Goal: Information Seeking & Learning: Learn about a topic

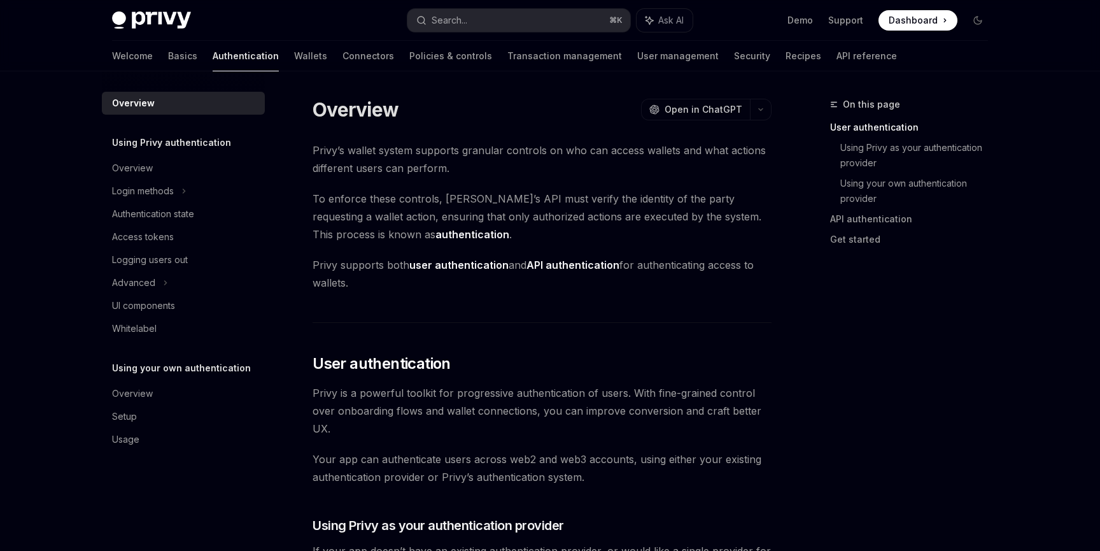
scroll to position [289, 0]
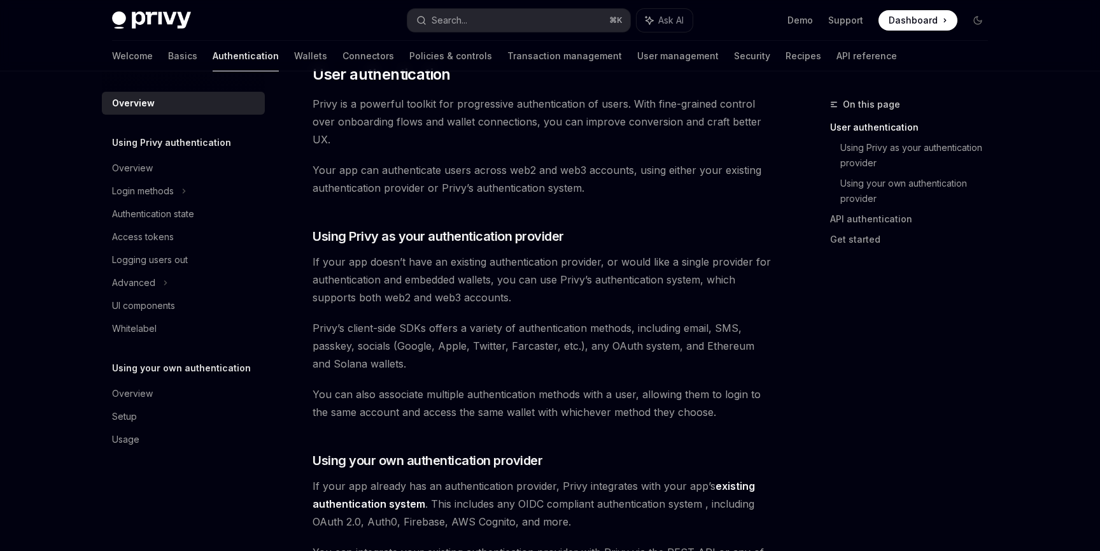
click at [516, 273] on span "If your app doesn’t have an existing authentication provider, or would like a s…" at bounding box center [542, 279] width 459 height 53
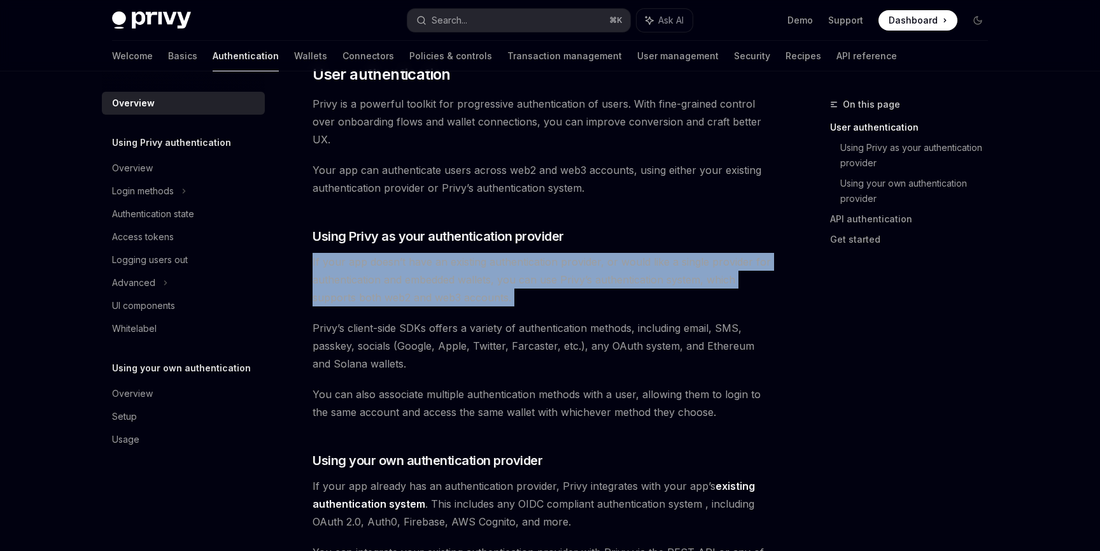
click at [516, 273] on span "If your app doesn’t have an existing authentication provider, or would like a s…" at bounding box center [542, 279] width 459 height 53
click at [518, 280] on span "If your app doesn’t have an existing authentication provider, or would like a s…" at bounding box center [542, 279] width 459 height 53
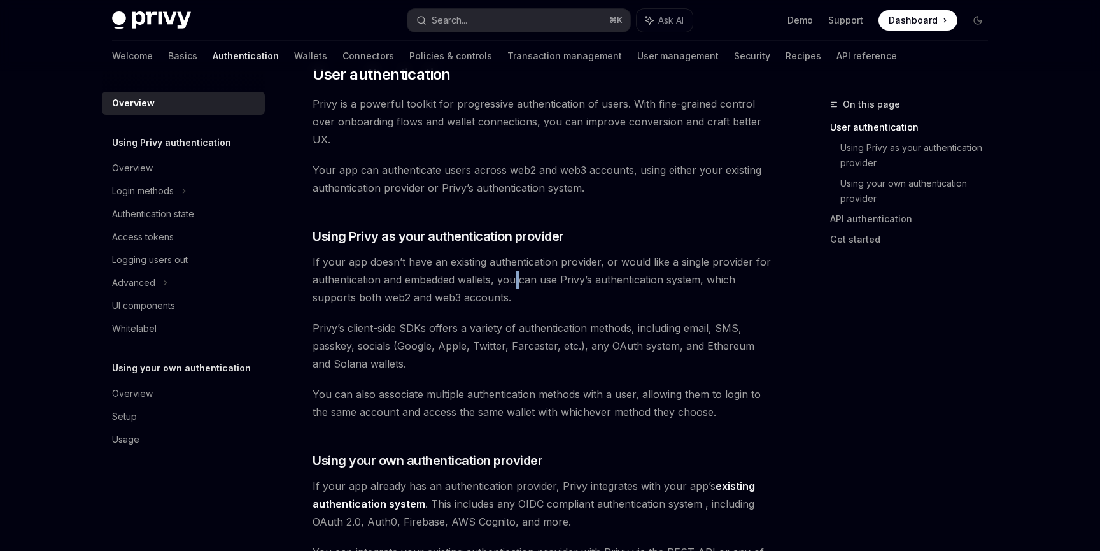
click at [518, 280] on span "If your app doesn’t have an existing authentication provider, or would like a s…" at bounding box center [542, 279] width 459 height 53
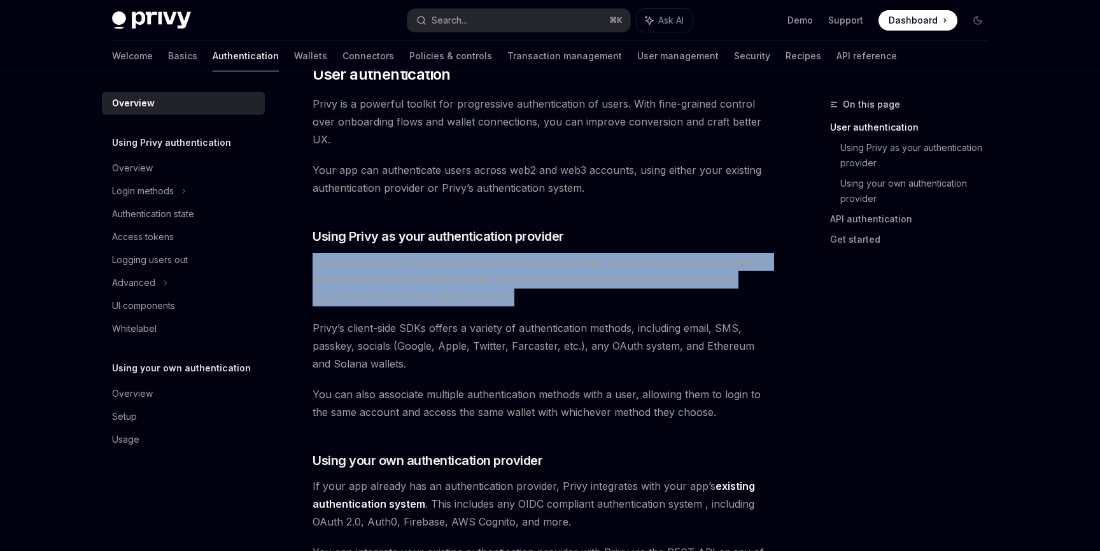
click at [518, 280] on span "If your app doesn’t have an existing authentication provider, or would like a s…" at bounding box center [542, 279] width 459 height 53
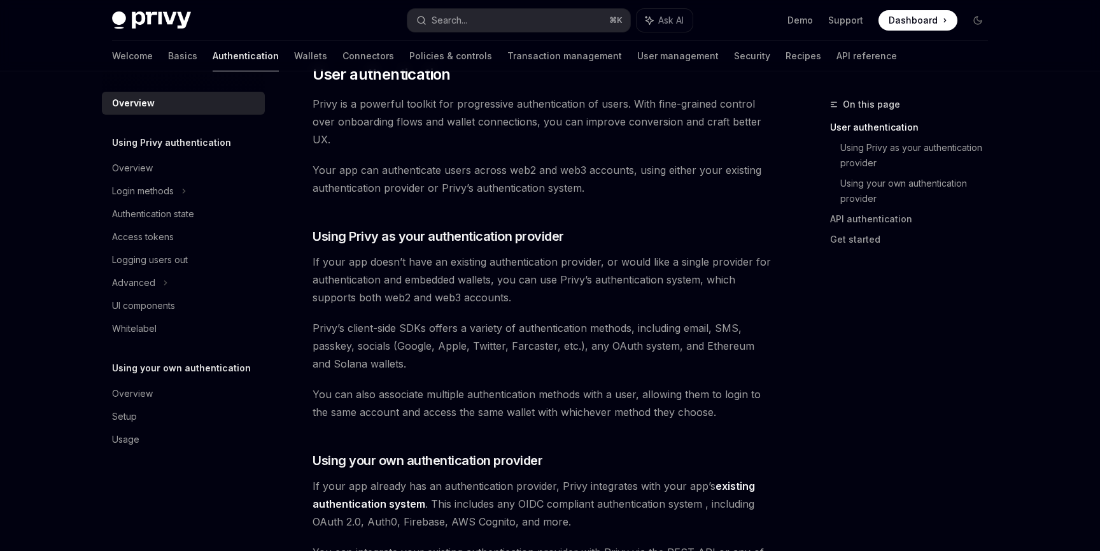
click at [526, 340] on span "Privy’s client-side SDKs offers a variety of authentication methods, including …" at bounding box center [542, 345] width 459 height 53
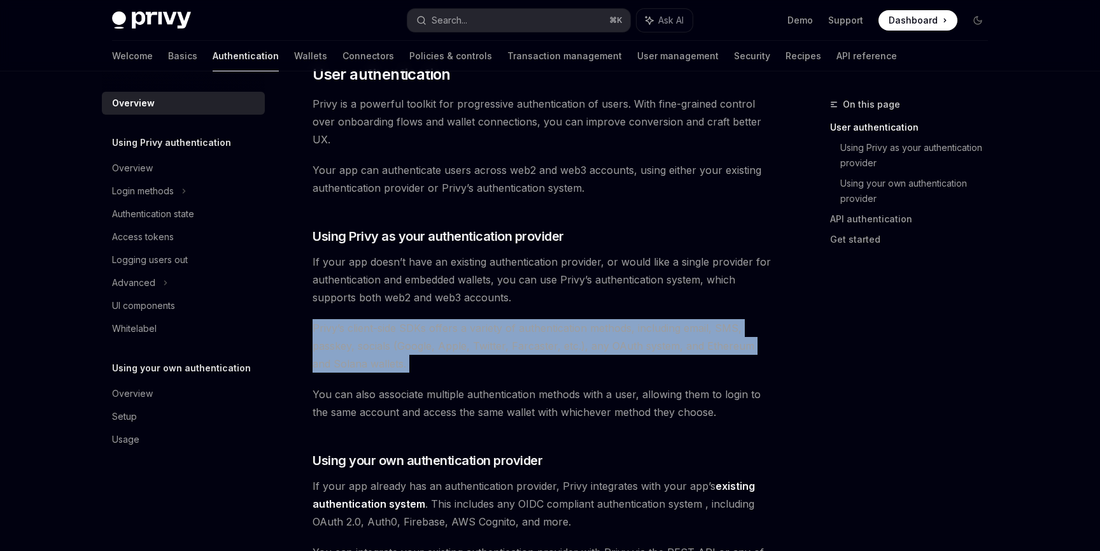
click at [526, 340] on span "Privy’s client-side SDKs offers a variety of authentication methods, including …" at bounding box center [542, 345] width 459 height 53
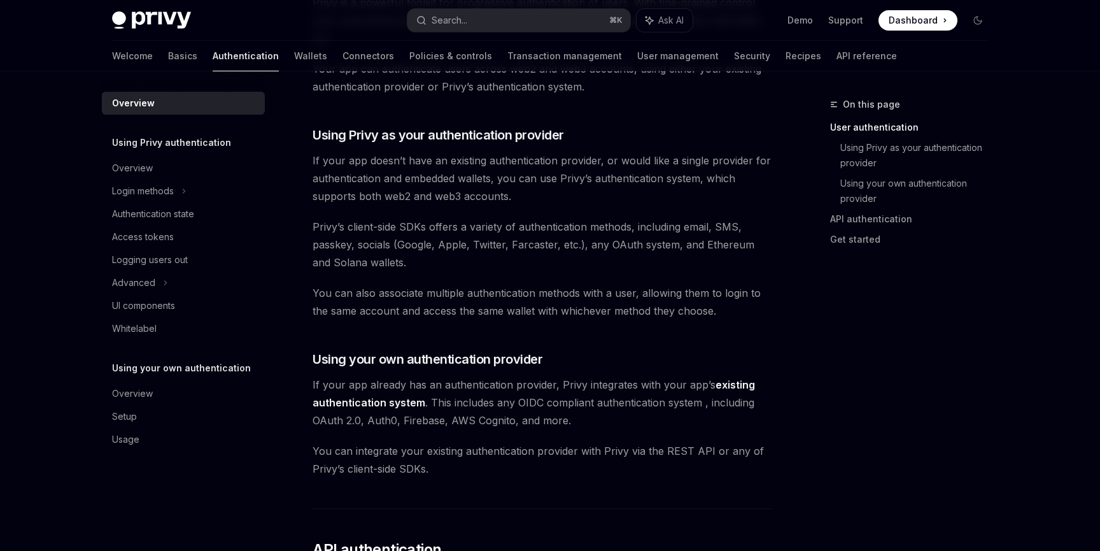
click at [526, 340] on div "Privy’s wallet system supports granular controls on who can access wallets and …" at bounding box center [542, 384] width 459 height 1267
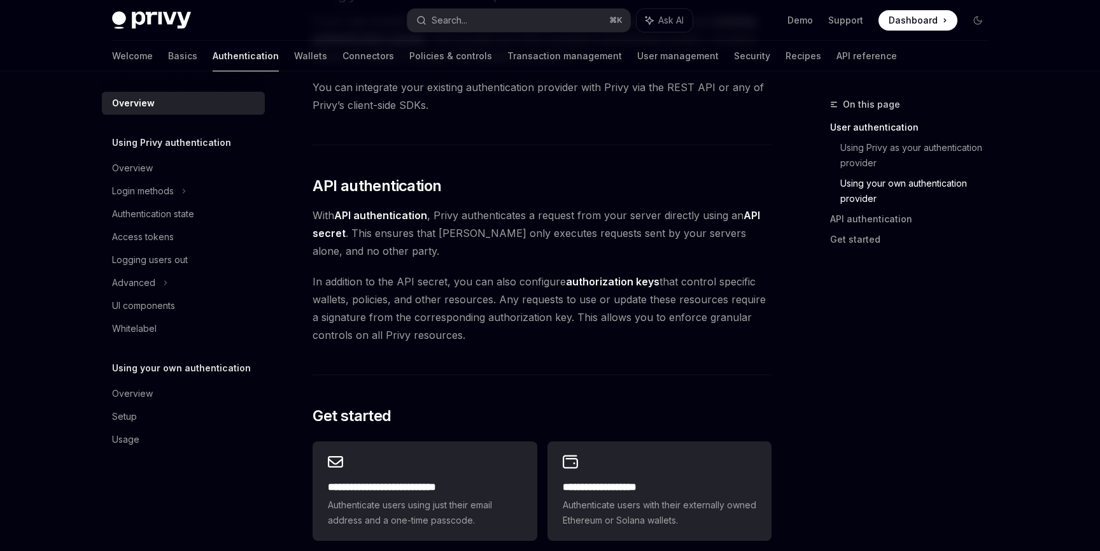
scroll to position [752, 0]
